Goal: Task Accomplishment & Management: Use online tool/utility

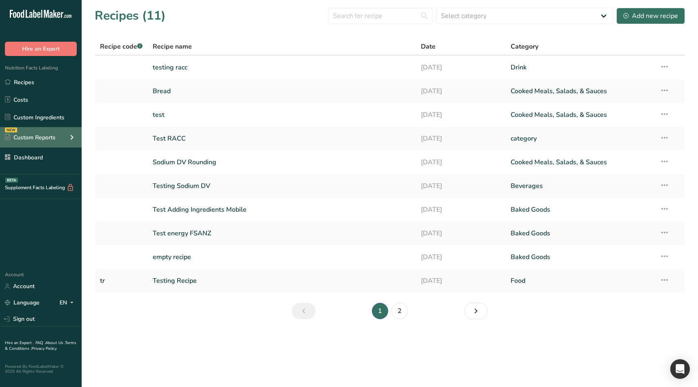
click at [73, 137] on icon at bounding box center [72, 137] width 10 height 15
click at [74, 136] on icon at bounding box center [72, 137] width 10 height 15
click at [185, 320] on section "Recipes (11) Select category All Baked Goods Beverages category Cooked Meals, S…" at bounding box center [390, 166] width 617 height 332
click at [207, 309] on section "Recipes (11) Select category All Baked Goods Beverages category Cooked Meals, S…" at bounding box center [390, 166] width 617 height 332
click at [219, 67] on link "testing racc" at bounding box center [282, 67] width 259 height 17
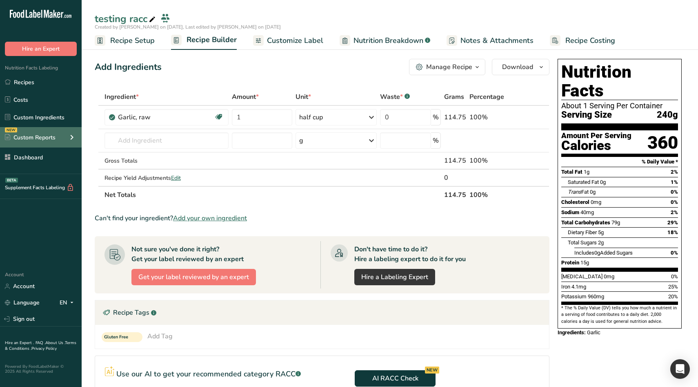
click at [70, 132] on icon at bounding box center [72, 137] width 10 height 15
click at [71, 135] on icon at bounding box center [72, 137] width 10 height 15
click at [73, 137] on icon at bounding box center [72, 137] width 10 height 15
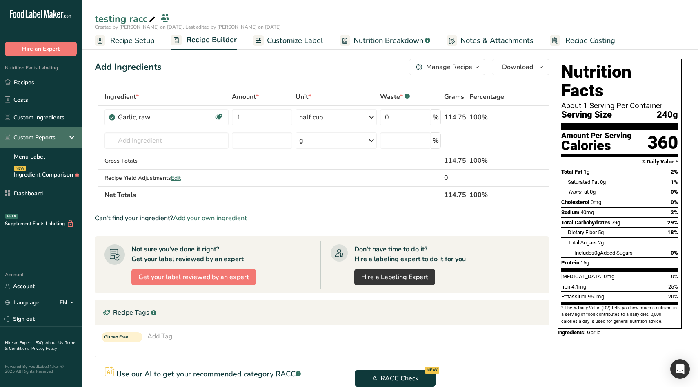
click at [73, 137] on icon at bounding box center [72, 137] width 10 height 15
click at [77, 136] on div "NEW Custom Reports" at bounding box center [41, 137] width 82 height 20
click at [74, 136] on icon at bounding box center [72, 137] width 10 height 15
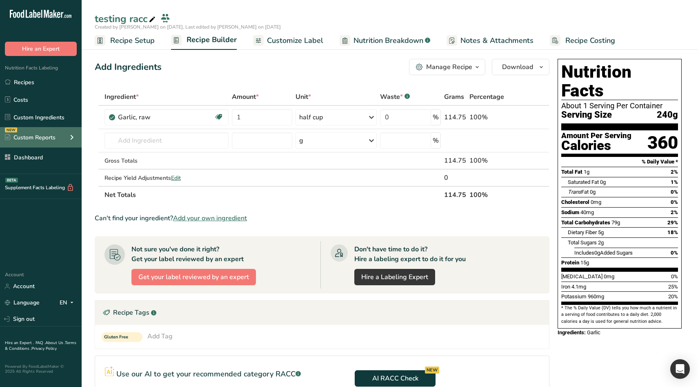
click at [75, 138] on icon at bounding box center [72, 137] width 10 height 15
click at [77, 137] on div "Custom Reports" at bounding box center [41, 137] width 82 height 20
drag, startPoint x: 350, startPoint y: 196, endPoint x: 214, endPoint y: -27, distance: 261.8
click at [214, 0] on html ".a-20{fill:#fff;} Hire an Expert Nutrition Facts Labeling Recipes Costs Custom …" at bounding box center [349, 270] width 698 height 541
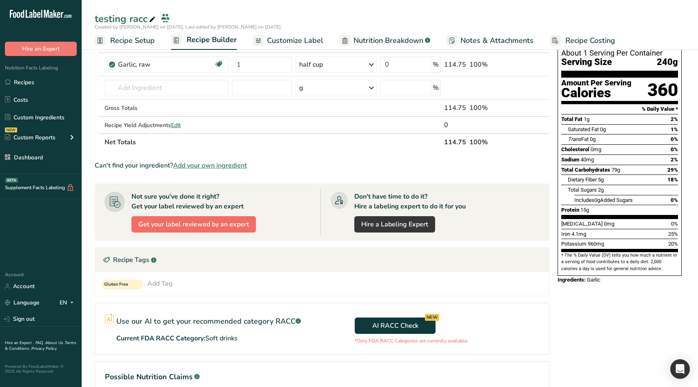
scroll to position [52, 0]
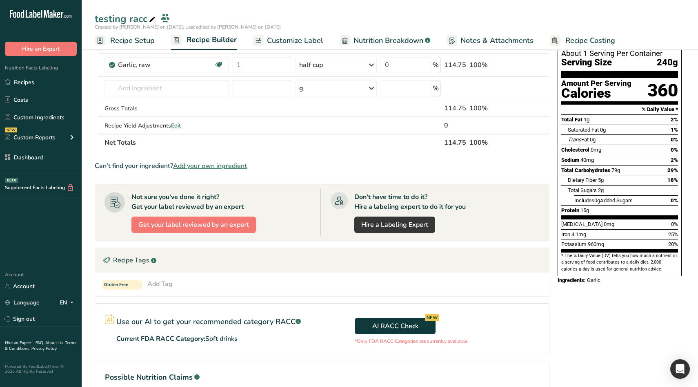
click at [235, 303] on section "Use our AI to get your recommended category RACC .a-a{fill:#347362;}.b-a{fill:#…" at bounding box center [322, 329] width 455 height 52
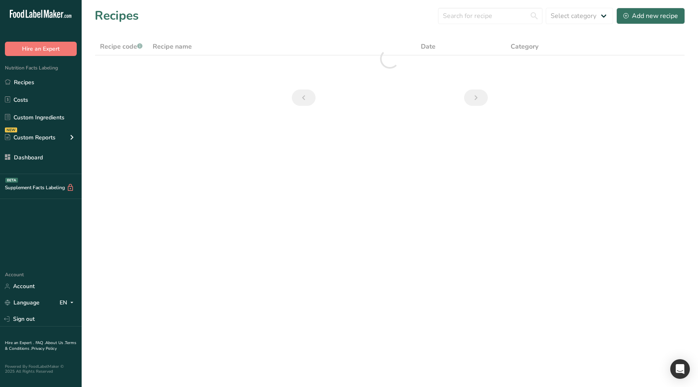
click at [380, 132] on main "Recipes Select category All Add new recipe Recipe code .a-a{fill:#347362;}.b-a{…" at bounding box center [349, 193] width 698 height 387
click at [73, 134] on icon at bounding box center [72, 137] width 10 height 15
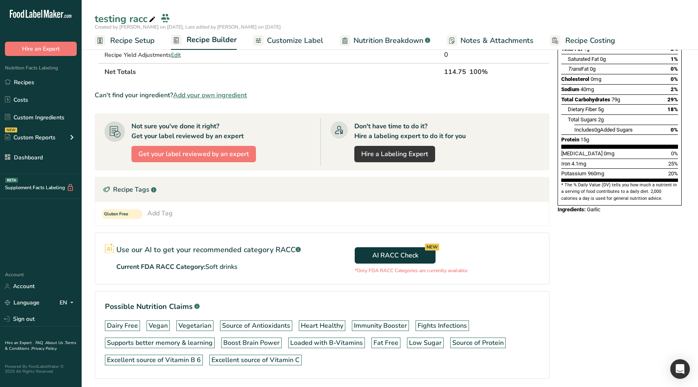
scroll to position [138, 0]
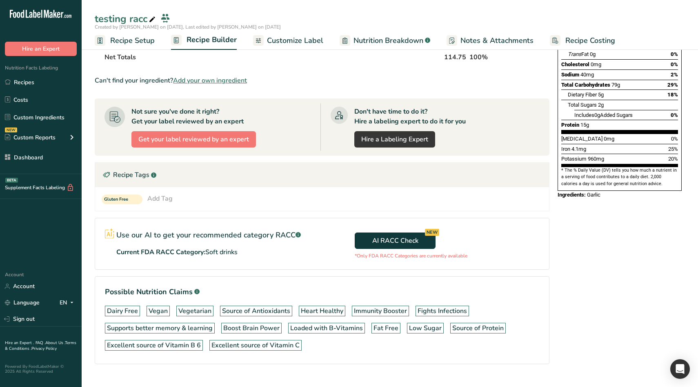
click at [279, 228] on div "Use our AI to get your recommended category RACC .a-a{fill:#347362;}.b-a{fill:#…" at bounding box center [208, 242] width 185 height 29
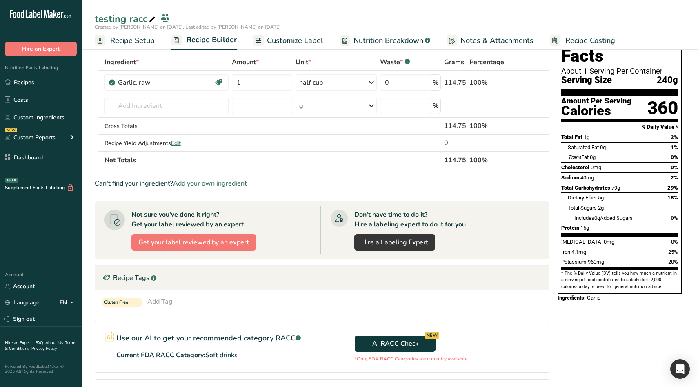
scroll to position [22, 0]
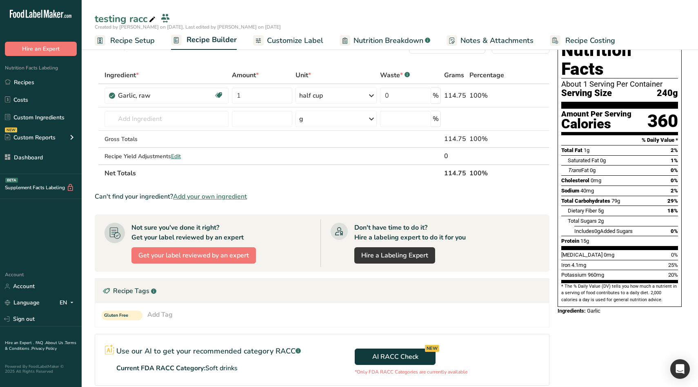
click at [147, 40] on span "Recipe Setup" at bounding box center [132, 40] width 45 height 11
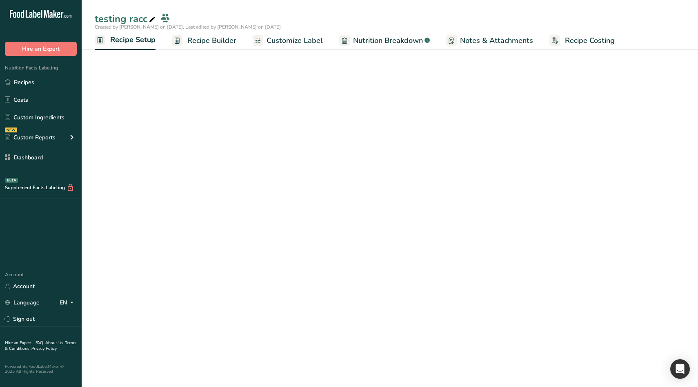
select select "27"
select select "29"
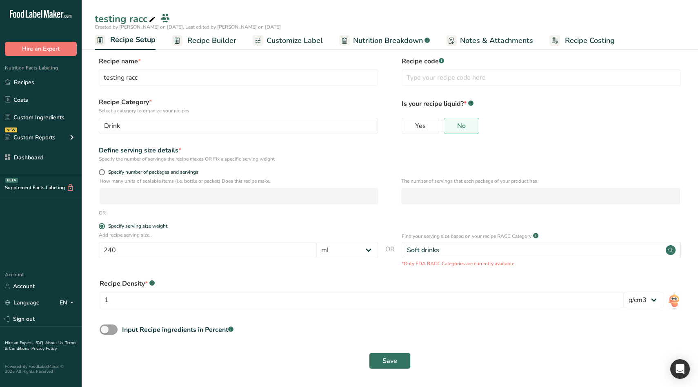
scroll to position [2, 0]
click at [228, 60] on label "Recipe name *" at bounding box center [238, 61] width 279 height 10
